Goal: Task Accomplishment & Management: Manage account settings

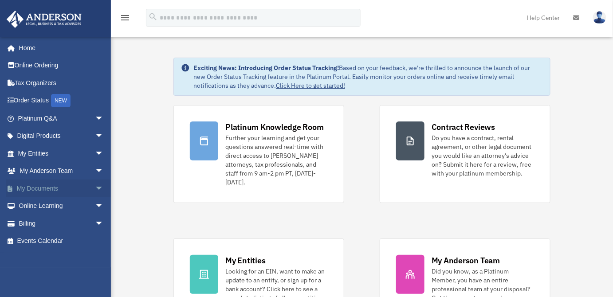
click at [39, 187] on link "My Documents arrow_drop_down" at bounding box center [61, 189] width 111 height 18
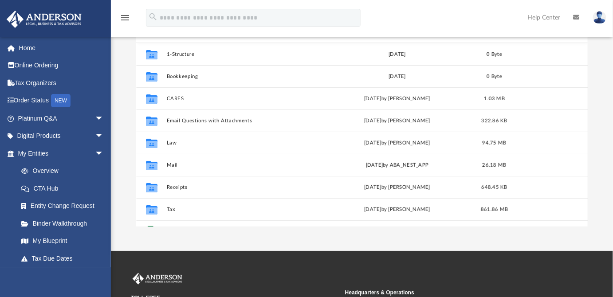
scroll to position [110, 0]
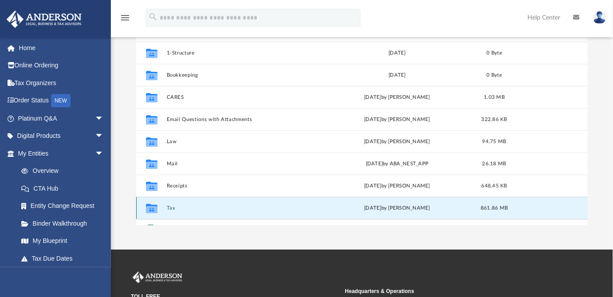
click at [168, 210] on button "Tax" at bounding box center [241, 208] width 151 height 6
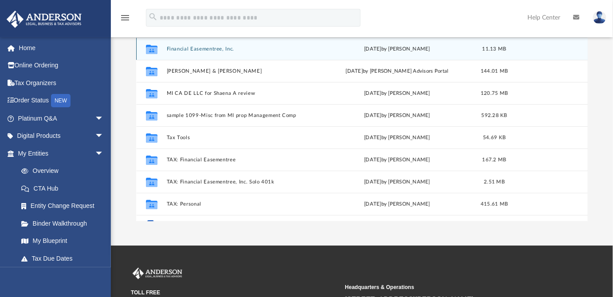
scroll to position [118, 0]
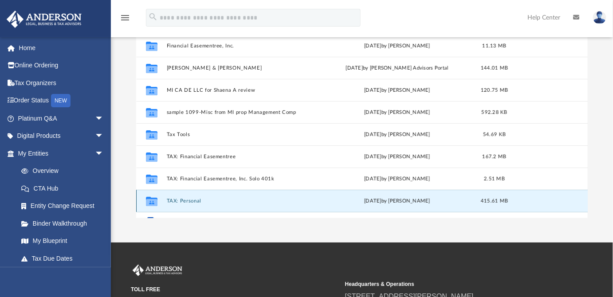
click at [196, 200] on button "TAX: Personal" at bounding box center [241, 201] width 151 height 6
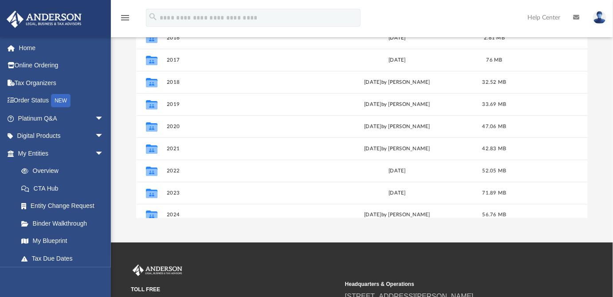
scroll to position [15, 0]
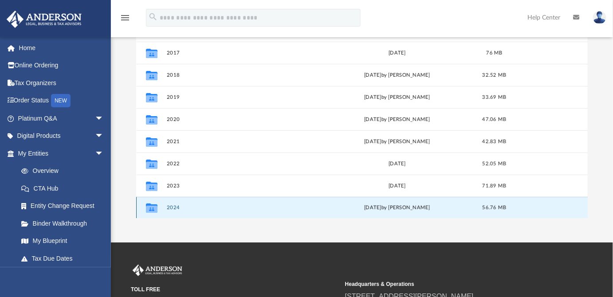
click at [171, 206] on button "2024" at bounding box center [241, 208] width 151 height 6
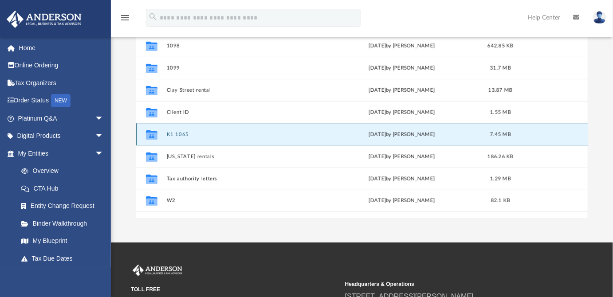
click at [177, 132] on button "K1 1065" at bounding box center [243, 135] width 154 height 6
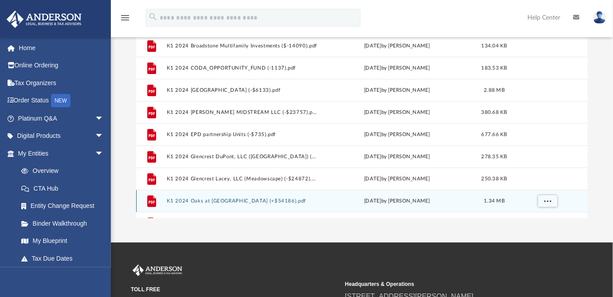
drag, startPoint x: 588, startPoint y: 132, endPoint x: 580, endPoint y: 194, distance: 62.5
click at [578, 208] on div "File K1 2024 Broadstone Multifamily Investments ($-14090).pdf [DATE] by [PERSON…" at bounding box center [362, 127] width 452 height 184
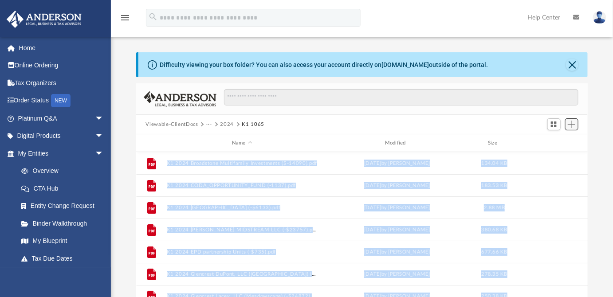
click at [571, 124] on span "Add" at bounding box center [572, 125] width 8 height 8
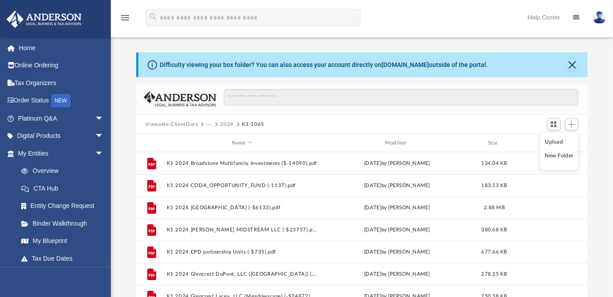
click at [555, 140] on li "Upload" at bounding box center [559, 141] width 28 height 9
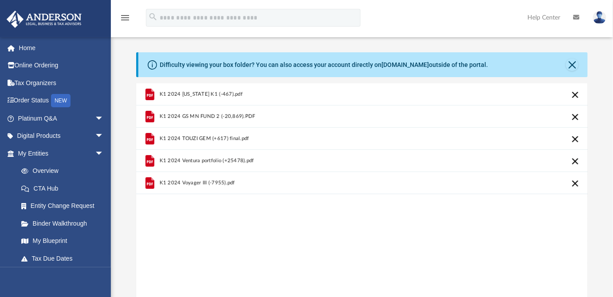
scroll to position [221, 0]
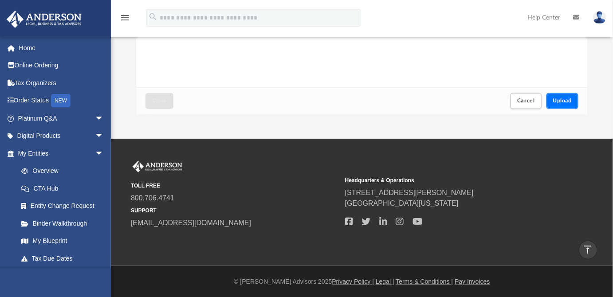
click at [558, 95] on button "Upload" at bounding box center [562, 101] width 32 height 16
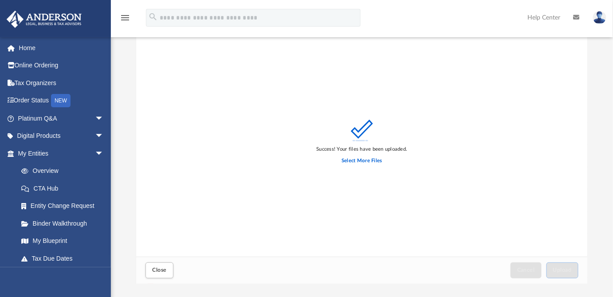
scroll to position [0, 0]
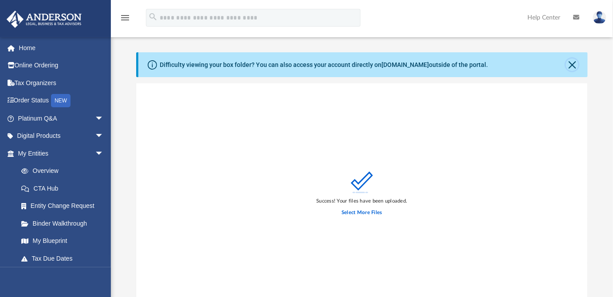
drag, startPoint x: 572, startPoint y: 66, endPoint x: 614, endPoint y: 80, distance: 44.5
click at [571, 67] on button "Close" at bounding box center [572, 65] width 12 height 12
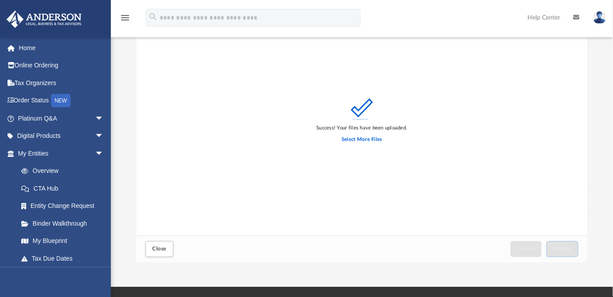
scroll to position [108, 0]
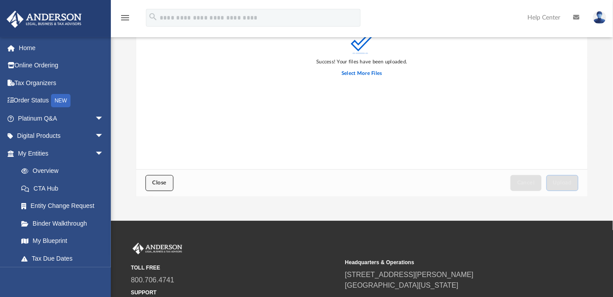
click at [160, 182] on span "Close" at bounding box center [159, 182] width 14 height 5
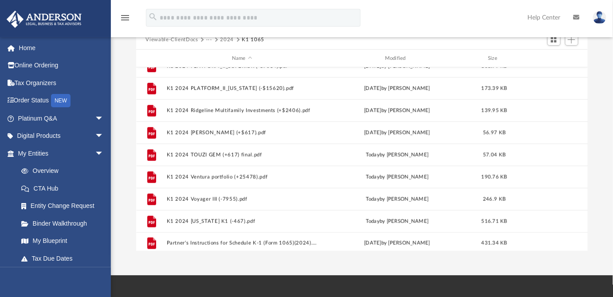
scroll to position [259, 0]
